Goal: Find specific page/section: Find specific page/section

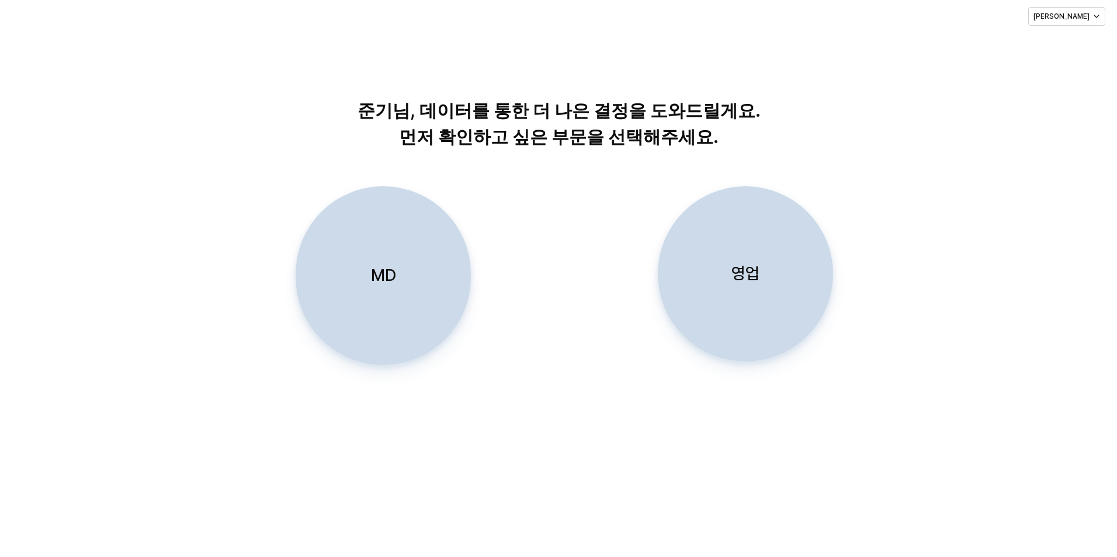
click at [739, 272] on p "영업" at bounding box center [746, 274] width 28 height 22
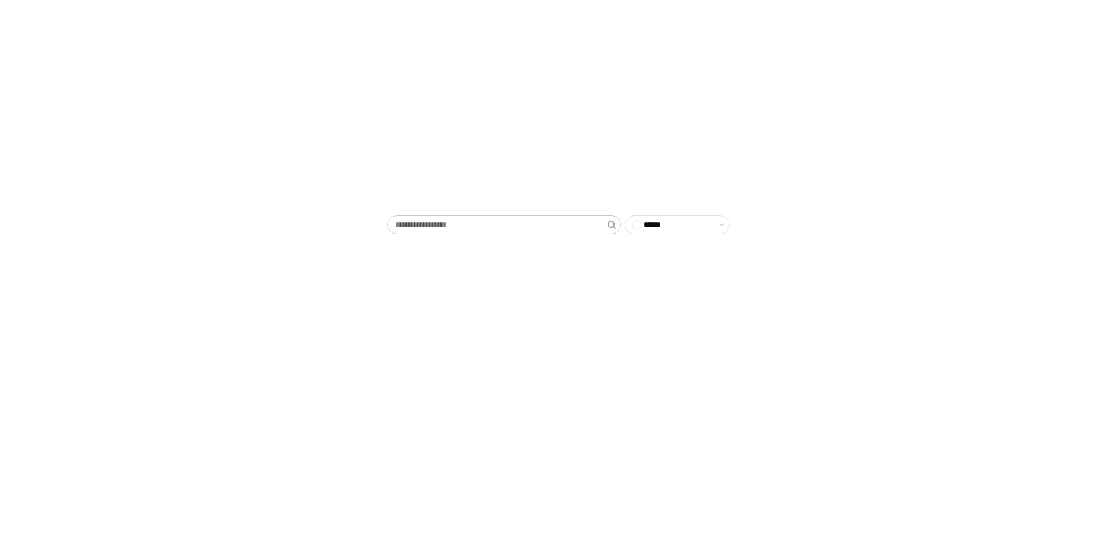
click at [483, 216] on div "App Frame" at bounding box center [504, 225] width 234 height 19
click at [475, 224] on input "App Frame" at bounding box center [498, 225] width 220 height 18
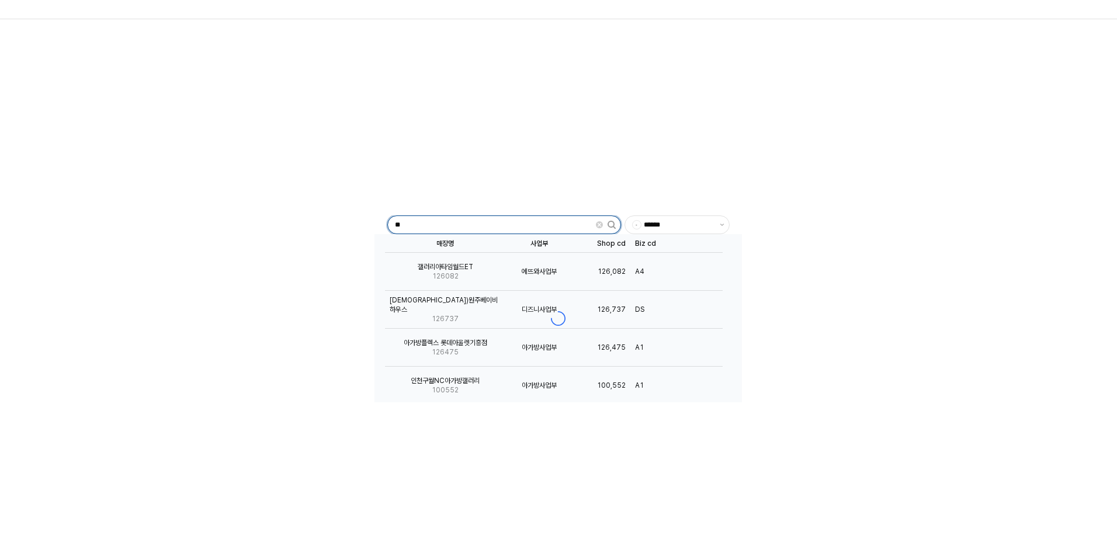
type input "*"
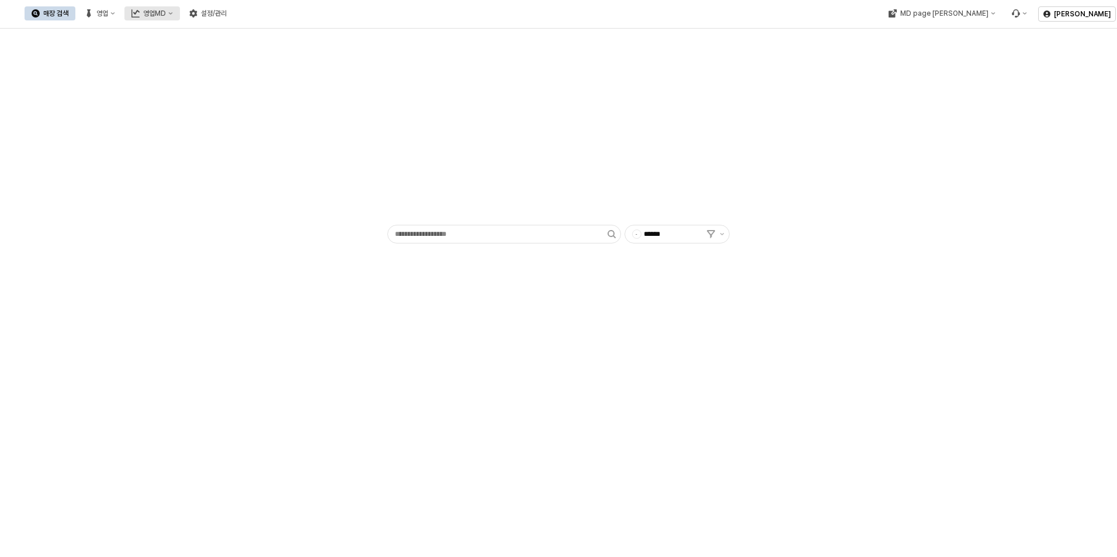
click at [166, 16] on div "영업MD" at bounding box center [154, 13] width 23 height 8
click at [276, 133] on div "용품 매출현황" at bounding box center [278, 134] width 62 height 9
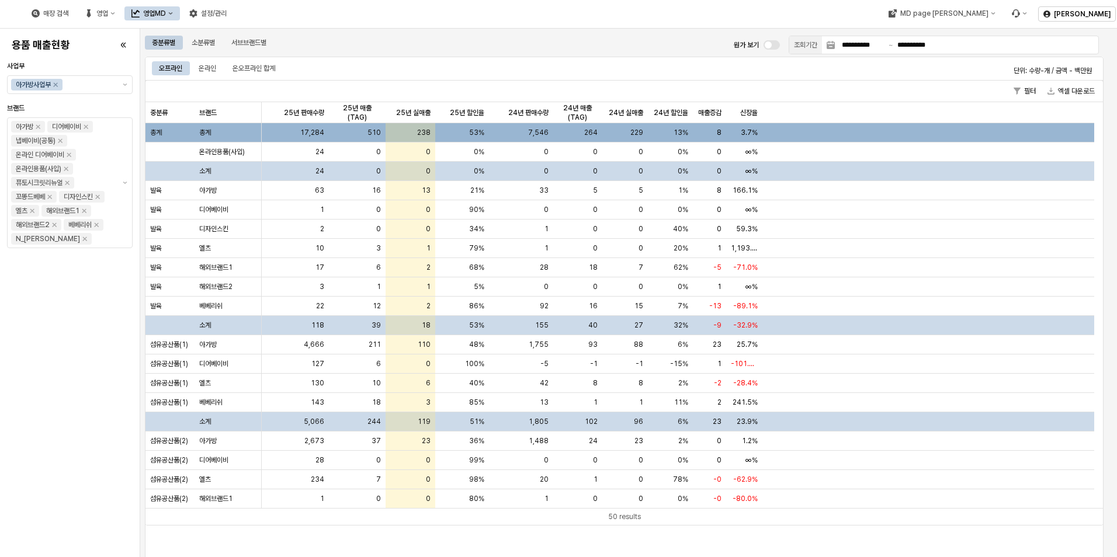
click at [831, 74] on div "오프라인 온라인 온오프라인 합계 단위: 수량-개 / 금액 - 백만원" at bounding box center [624, 68] width 945 height 19
click at [51, 335] on div "용품 매출현황 사업부 아가방사업부 브랜드 아가방 디어베이비 냅베이비(공통) 온라인 디어베이비 온라인용품(사입) 퓨토시크릿리뉴얼 꼬똥드베베 디자…" at bounding box center [70, 292] width 126 height 519
click at [202, 43] on div "소분류별" at bounding box center [203, 43] width 23 height 14
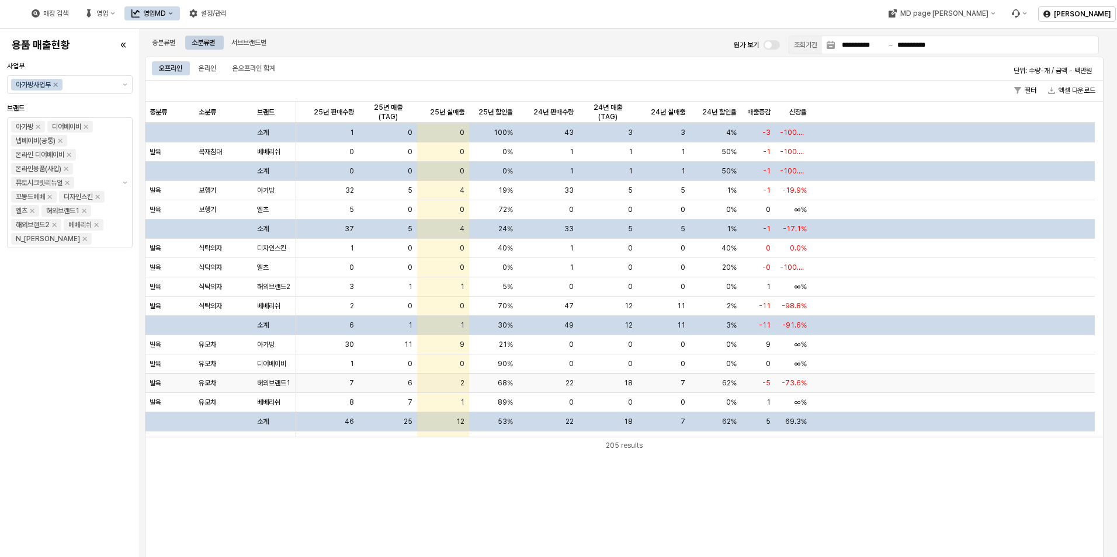
scroll to position [234, 0]
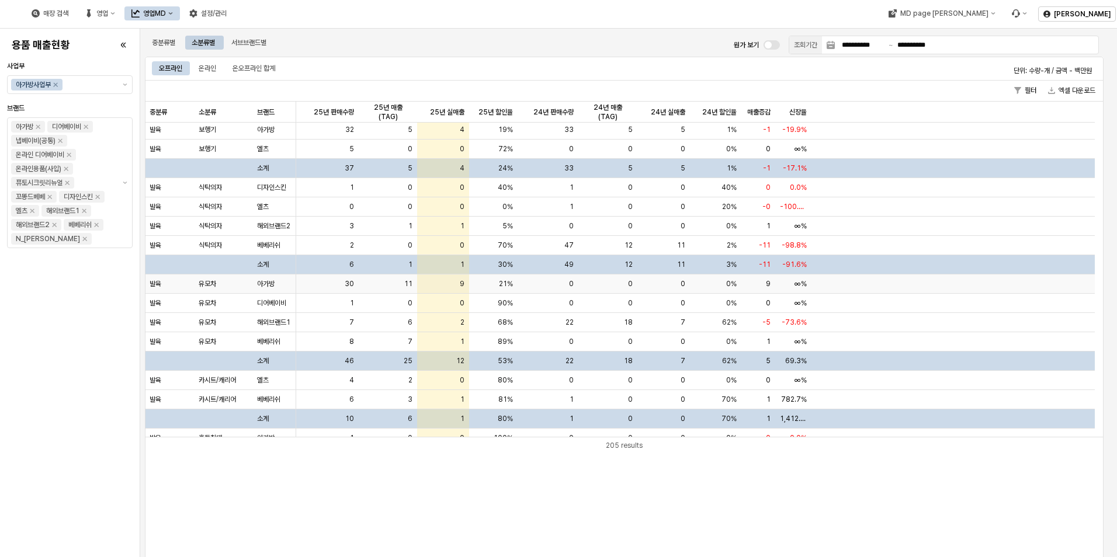
click at [348, 285] on span "30" at bounding box center [349, 283] width 9 height 9
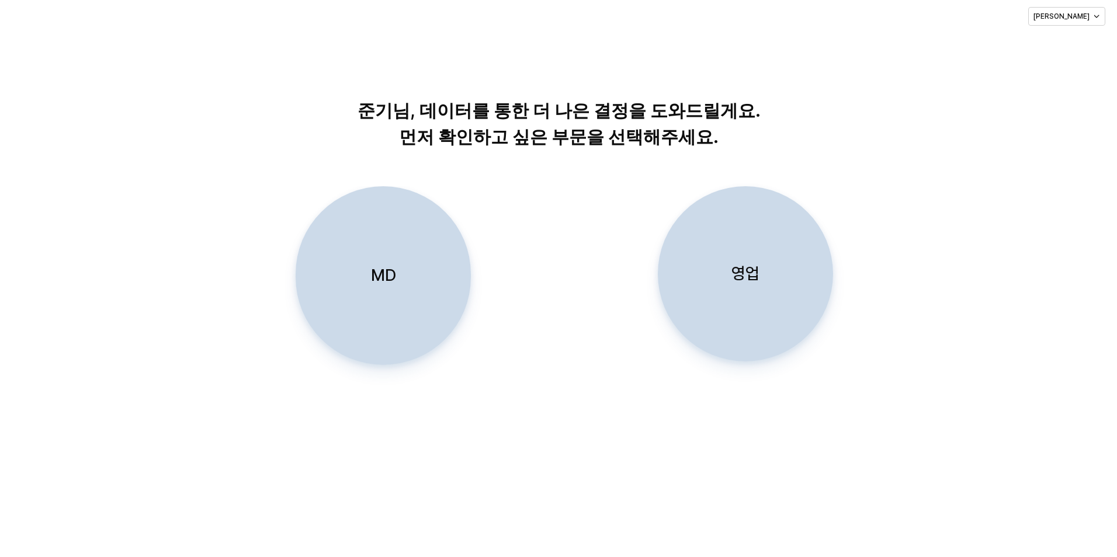
click at [528, 463] on div "준기님, 데이터를 통한 더 나은 결정을 도와드릴게요. 먼저 확인하고 싶은 부문을 선택해주세요. MD 영업" at bounding box center [558, 295] width 1117 height 524
click at [810, 427] on div "준기님, 데이터를 통한 더 나은 결정을 도와드릴게요. 먼저 확인하고 싶은 부문을 선택해주세요. MD 영업" at bounding box center [558, 242] width 1117 height 418
